Goal: Check status: Check status

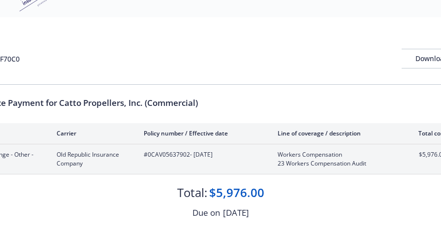
scroll to position [51, 0]
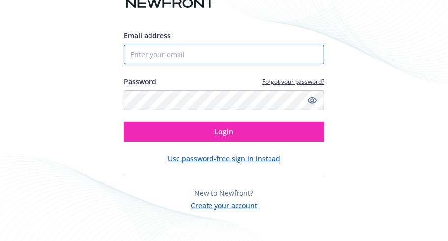
type input "sara@cattoprops.com"
